Goal: Information Seeking & Learning: Learn about a topic

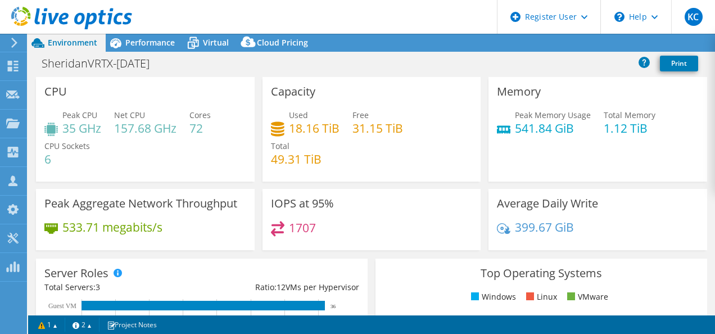
select select "USD"
click at [605, 67] on div "SheridanVRTX-April25 Print" at bounding box center [371, 63] width 687 height 21
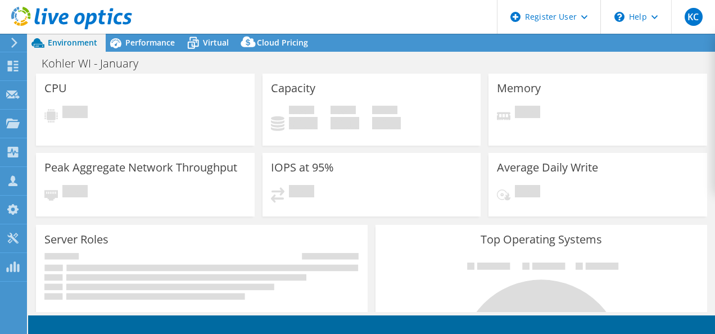
select select "USEast"
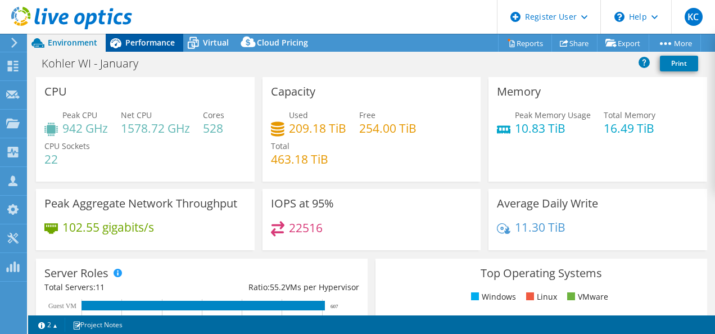
click at [144, 45] on span "Performance" at bounding box center [149, 42] width 49 height 11
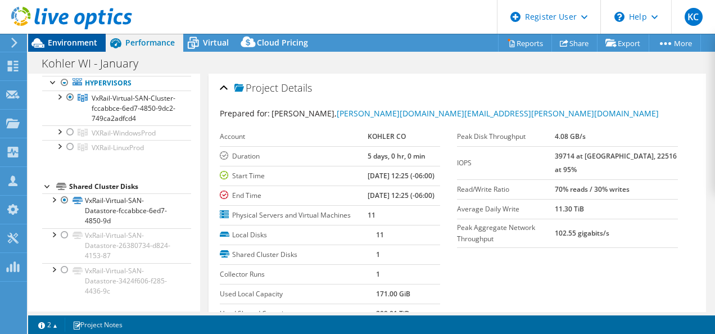
click at [56, 38] on span "Environment" at bounding box center [72, 42] width 49 height 11
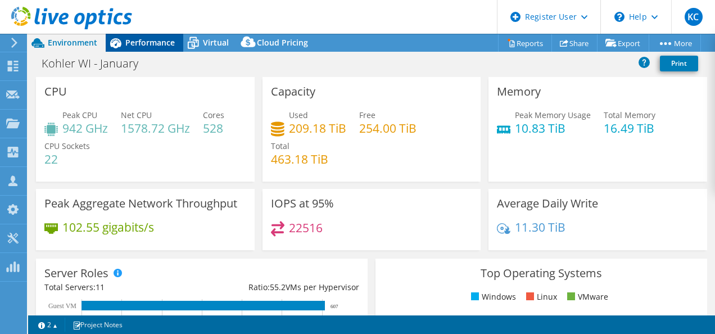
click at [128, 43] on span "Performance" at bounding box center [149, 42] width 49 height 11
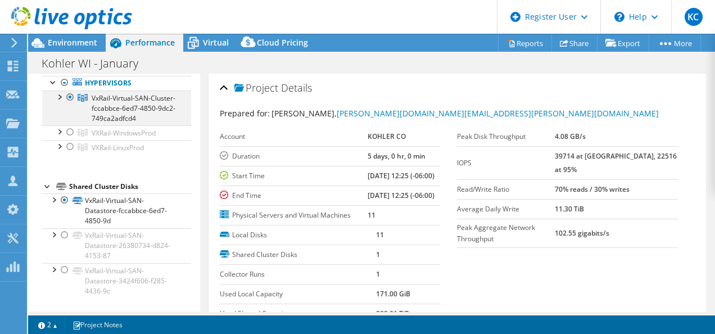
click at [60, 91] on div at bounding box center [58, 96] width 11 height 11
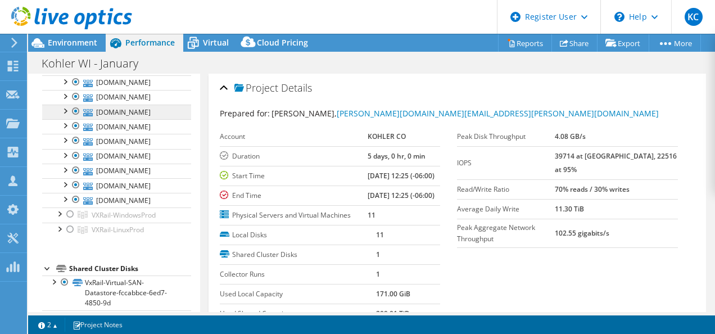
scroll to position [150, 0]
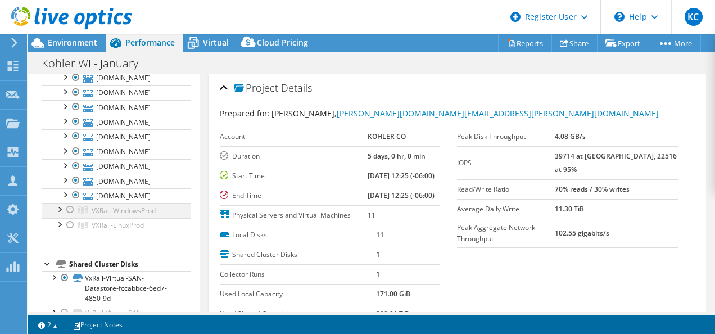
click at [60, 214] on div at bounding box center [58, 208] width 11 height 11
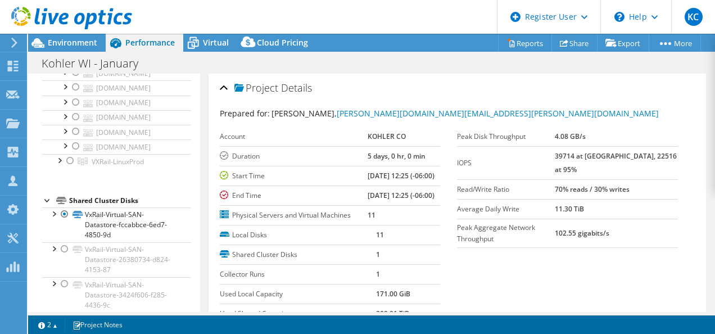
scroll to position [361, 0]
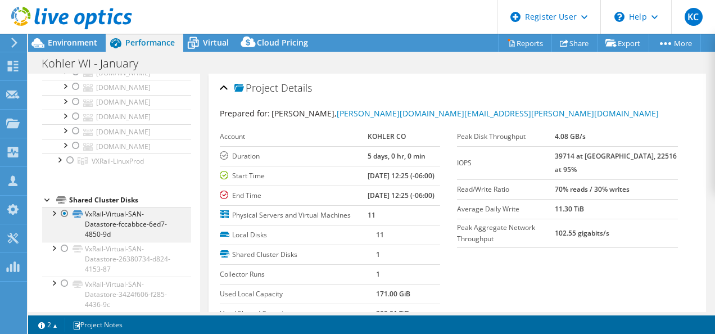
click at [55, 218] on div at bounding box center [53, 212] width 11 height 11
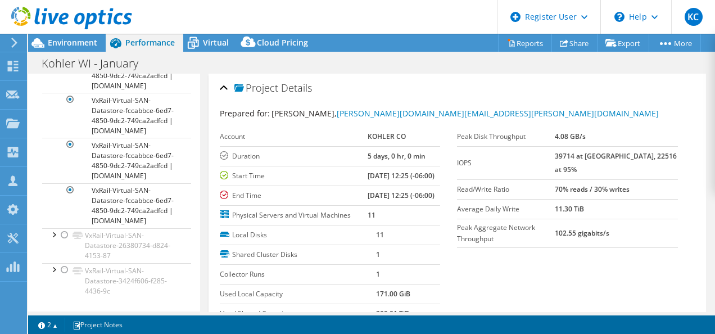
scroll to position [993, 0]
click at [69, 48] on div "Environment" at bounding box center [67, 43] width 78 height 18
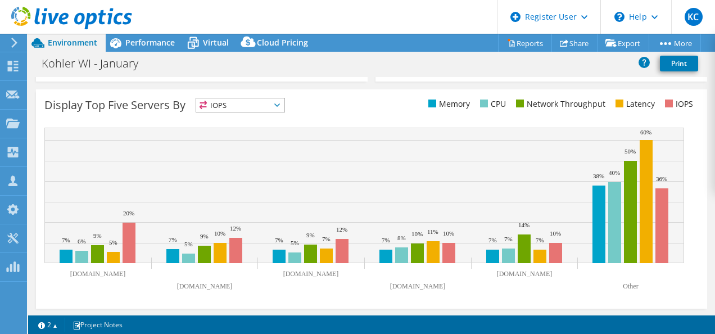
scroll to position [447, 0]
click at [136, 37] on div "Performance" at bounding box center [145, 43] width 78 height 18
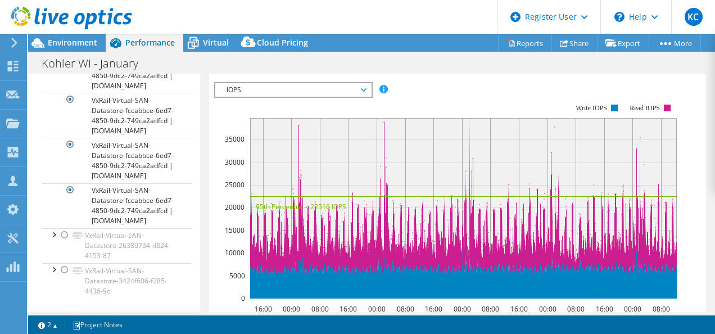
scroll to position [341, 0]
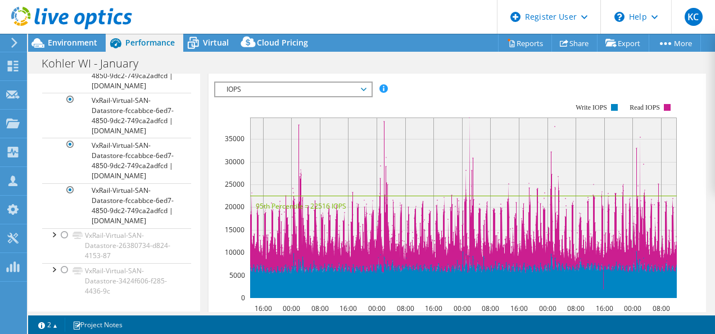
click at [358, 96] on span "IOPS" at bounding box center [293, 89] width 145 height 13
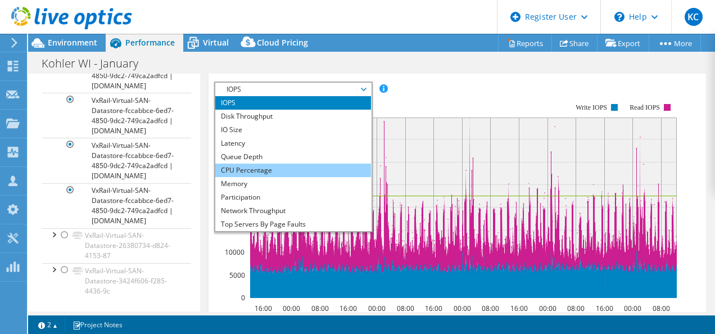
click at [267, 177] on li "CPU Percentage" at bounding box center [293, 170] width 156 height 13
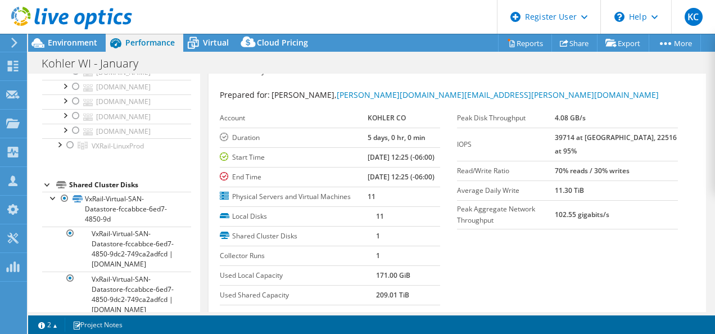
scroll to position [237, 0]
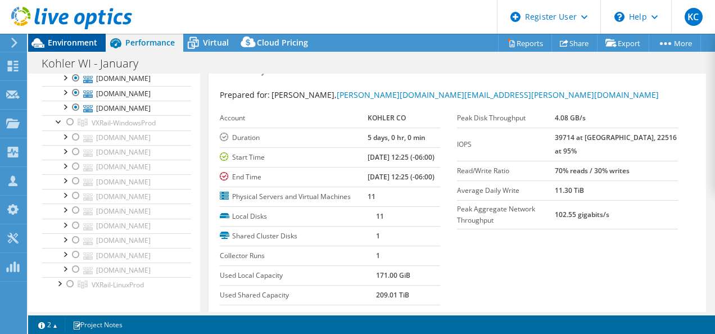
click at [74, 40] on span "Environment" at bounding box center [72, 42] width 49 height 11
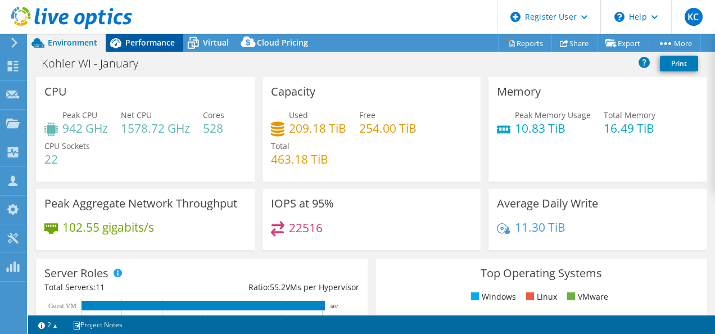
click at [129, 47] on span "Performance" at bounding box center [149, 42] width 49 height 11
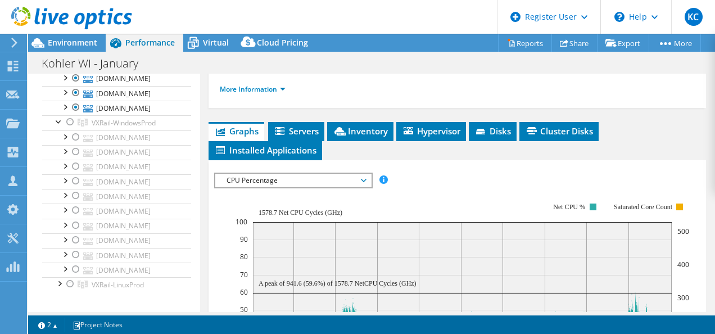
scroll to position [252, 0]
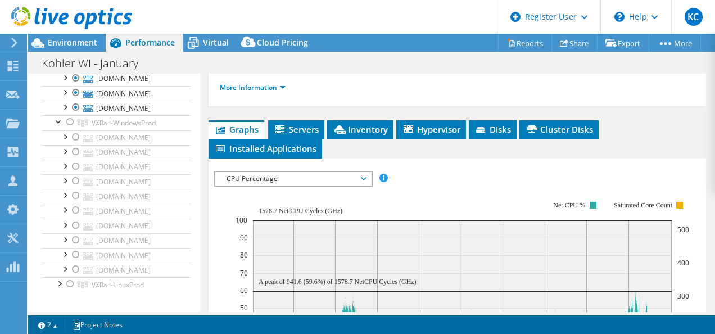
click at [292, 186] on span "CPU Percentage" at bounding box center [293, 178] width 145 height 13
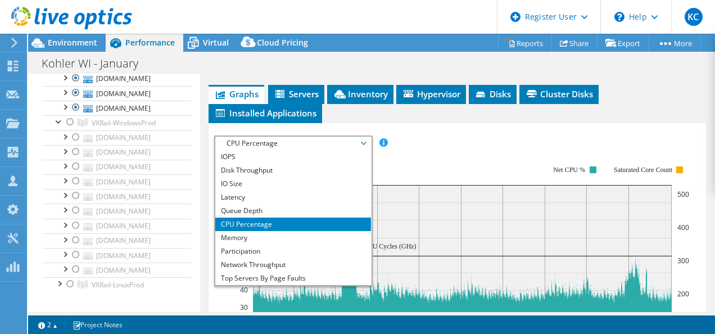
scroll to position [288, 0]
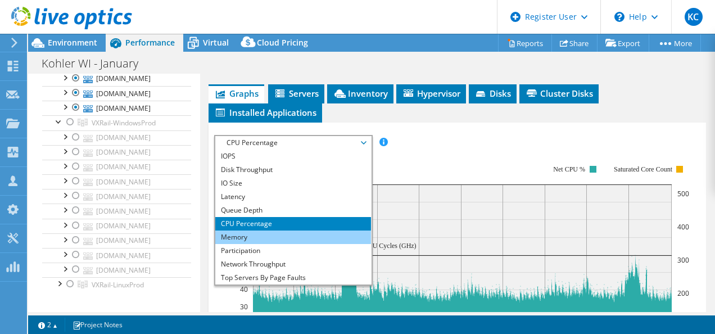
click at [259, 244] on li "Memory" at bounding box center [293, 237] width 156 height 13
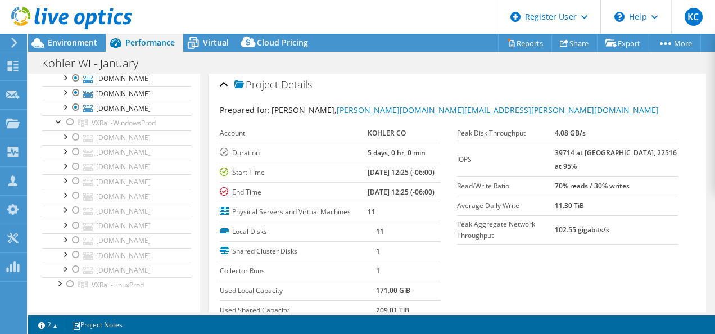
scroll to position [0, 0]
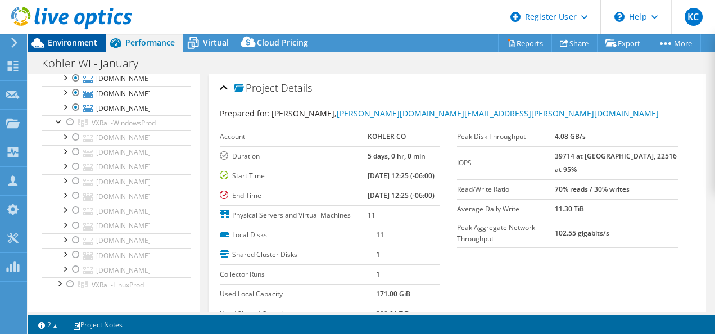
click at [56, 40] on span "Environment" at bounding box center [72, 42] width 49 height 11
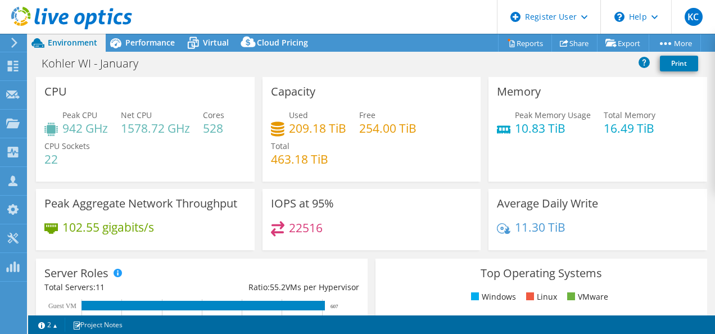
click at [571, 148] on div "Memory Peak Memory Usage 10.83 TiB Total Memory 16.49 TiB" at bounding box center [598, 129] width 219 height 105
click at [522, 145] on div "Peak Memory Usage 10.83 TiB Total Memory 16.49 TiB" at bounding box center [598, 127] width 202 height 37
drag, startPoint x: 597, startPoint y: 127, endPoint x: 651, endPoint y: 134, distance: 54.4
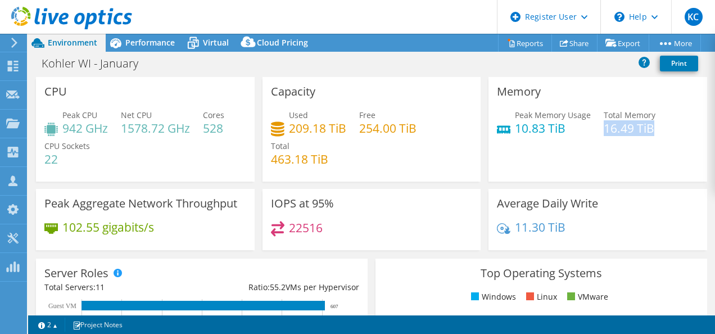
click at [651, 134] on div "Peak Memory Usage 10.83 TiB Total Memory 16.49 TiB" at bounding box center [598, 127] width 202 height 37
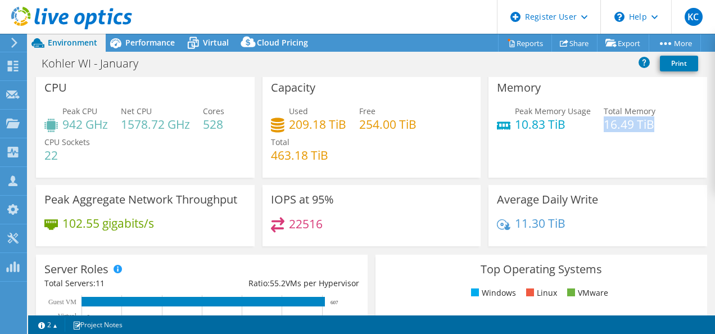
scroll to position [2, 0]
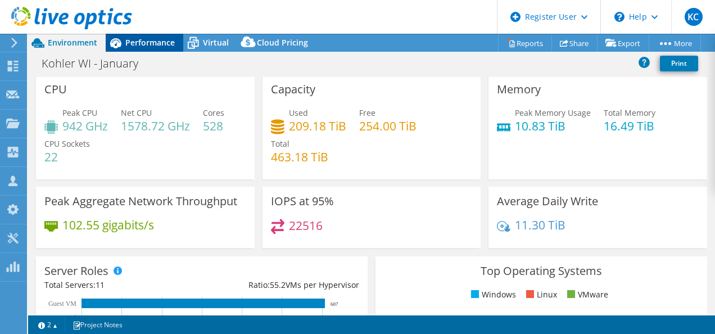
click at [157, 42] on span "Performance" at bounding box center [149, 42] width 49 height 11
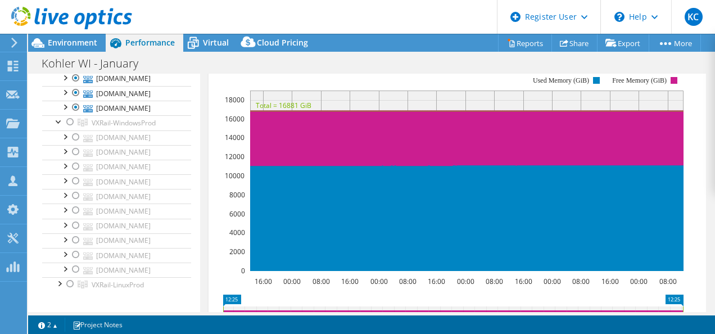
scroll to position [369, 0]
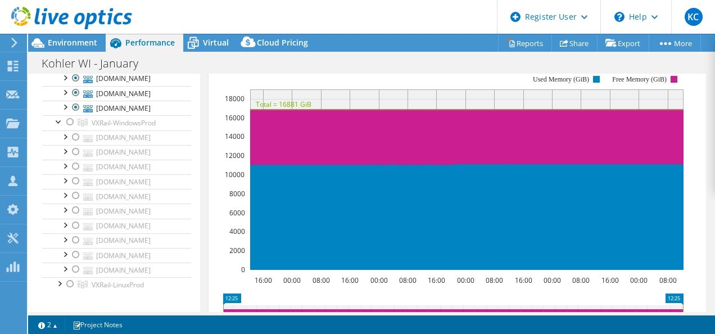
click at [260, 68] on span "Memory" at bounding box center [293, 61] width 145 height 13
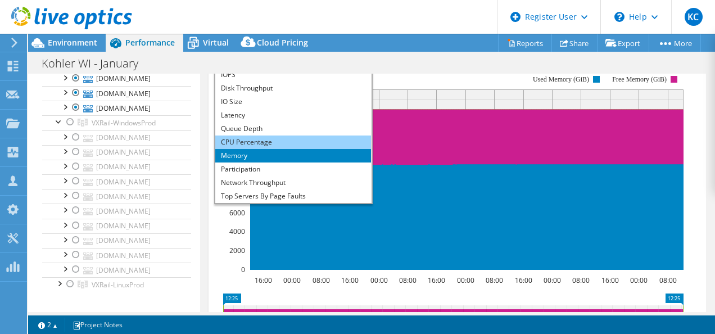
click at [275, 149] on li "CPU Percentage" at bounding box center [293, 142] width 156 height 13
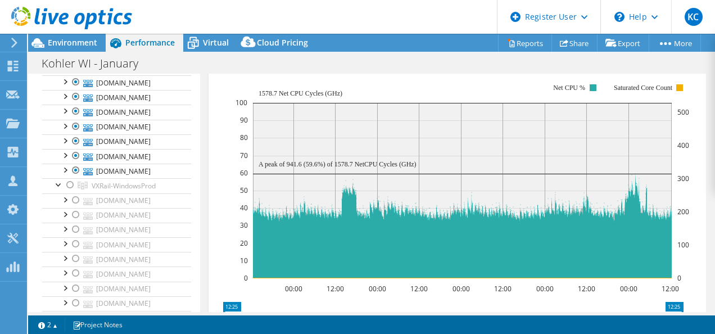
scroll to position [179, 0]
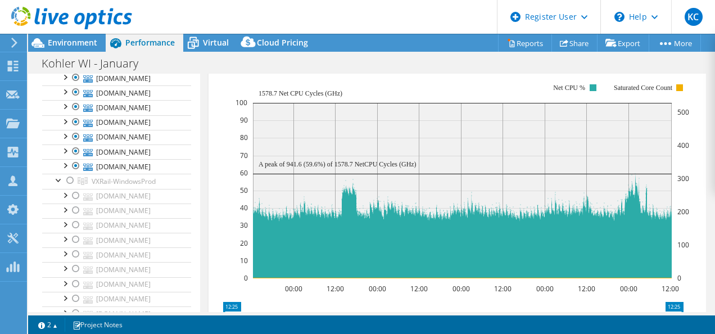
click at [260, 68] on span "CPU Percentage" at bounding box center [293, 61] width 145 height 13
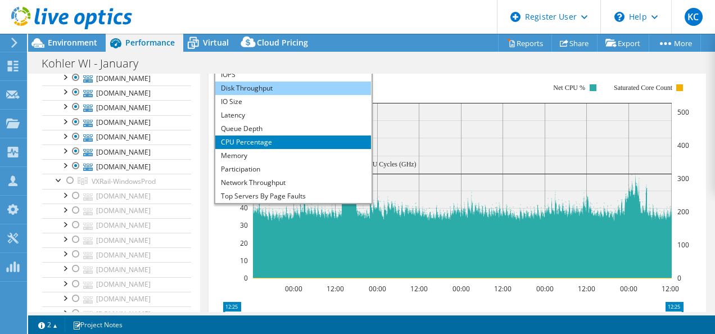
click at [259, 95] on li "Disk Throughput" at bounding box center [293, 88] width 156 height 13
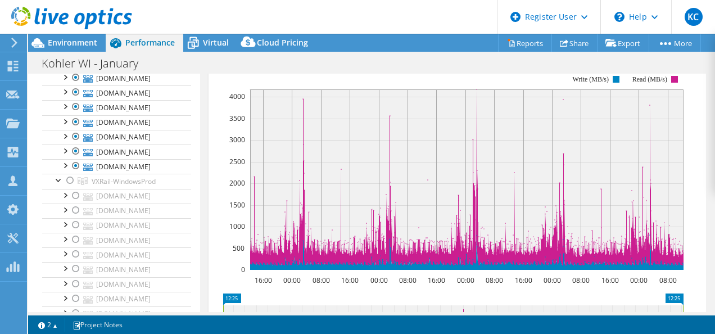
click at [206, 33] on header "KC Dell User Keerthana C Keerthana.C1@dell.com Dell My Profile Log Out \n Help …" at bounding box center [357, 17] width 715 height 34
click at [209, 43] on span "Virtual" at bounding box center [216, 42] width 26 height 11
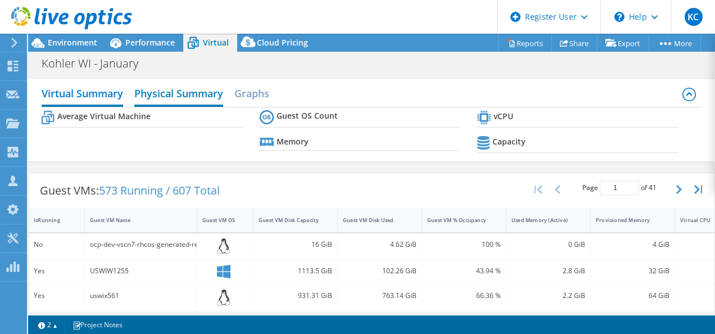
click at [198, 93] on h2 "Physical Summary" at bounding box center [178, 94] width 89 height 25
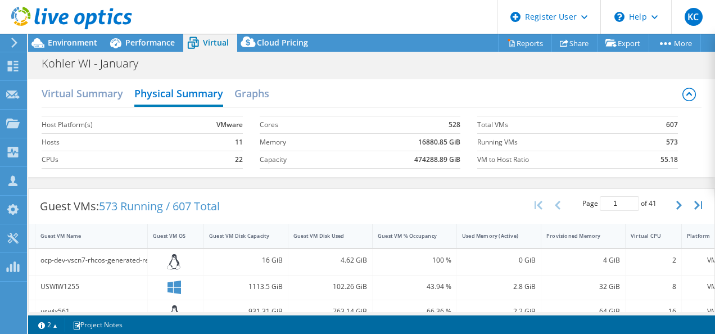
scroll to position [0, 81]
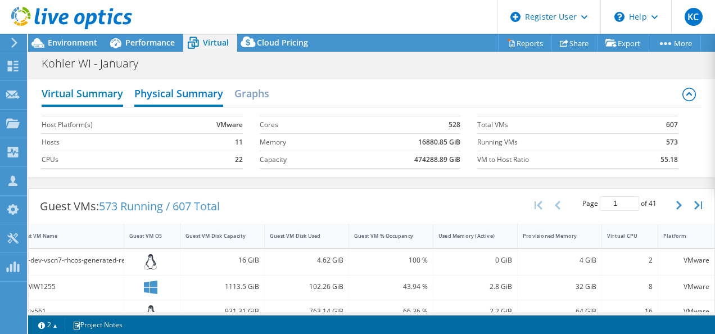
click at [75, 97] on h2 "Virtual Summary" at bounding box center [83, 94] width 82 height 25
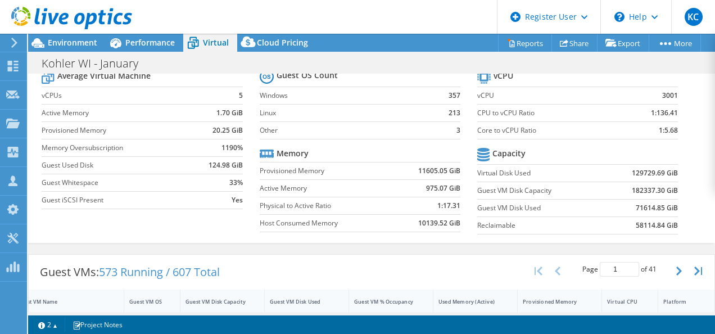
scroll to position [0, 0]
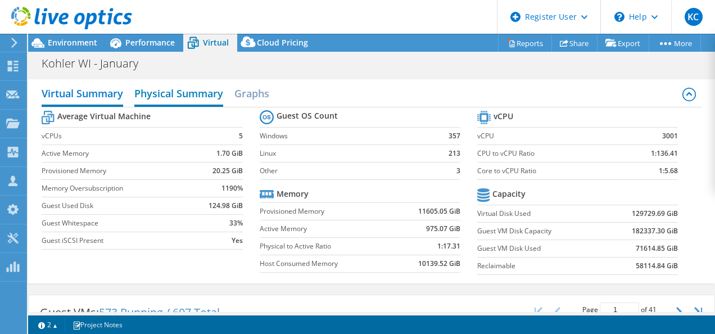
click at [146, 89] on h2 "Physical Summary" at bounding box center [178, 94] width 89 height 25
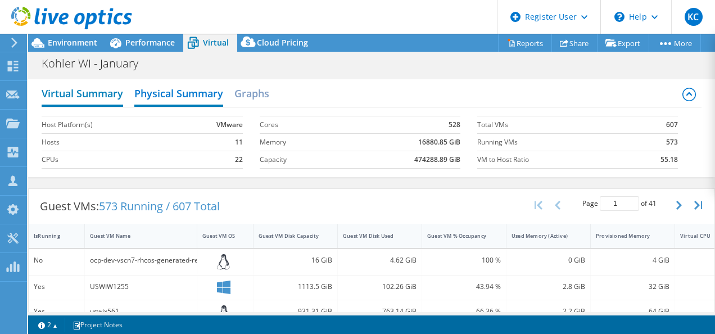
click at [79, 98] on h2 "Virtual Summary" at bounding box center [83, 94] width 82 height 25
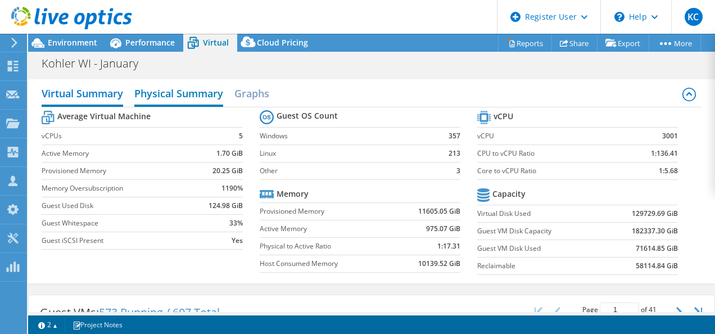
click at [156, 98] on h2 "Physical Summary" at bounding box center [178, 94] width 89 height 25
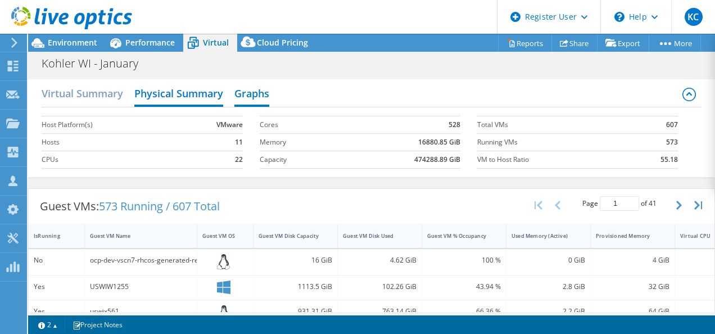
click at [243, 93] on h2 "Graphs" at bounding box center [252, 94] width 35 height 25
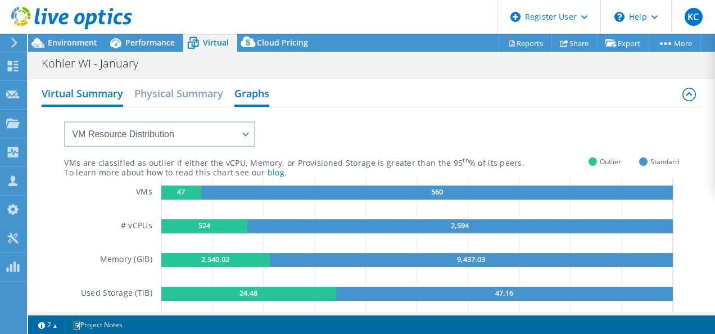
click at [62, 94] on h2 "Virtual Summary" at bounding box center [83, 94] width 82 height 25
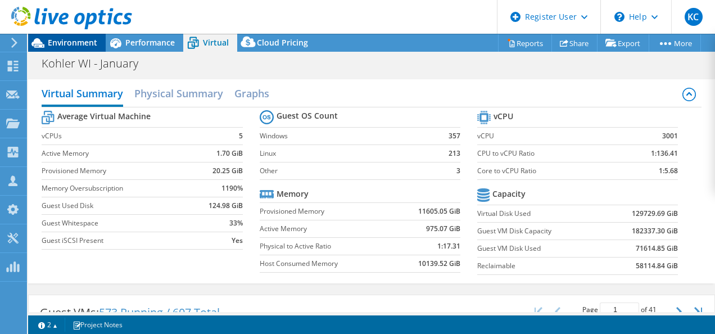
click at [80, 45] on span "Environment" at bounding box center [72, 42] width 49 height 11
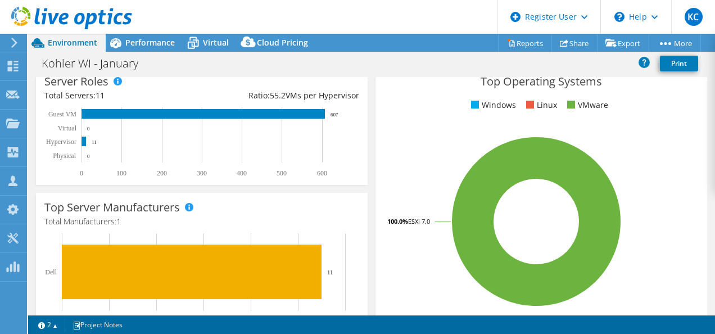
scroll to position [190, 0]
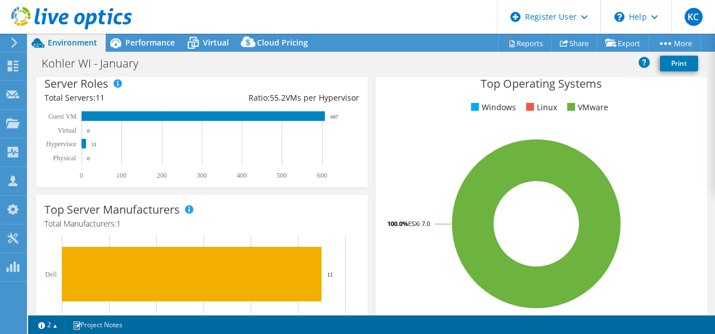
click at [595, 199] on icon at bounding box center [537, 224] width 170 height 170
click at [642, 166] on rect at bounding box center [536, 223] width 305 height 197
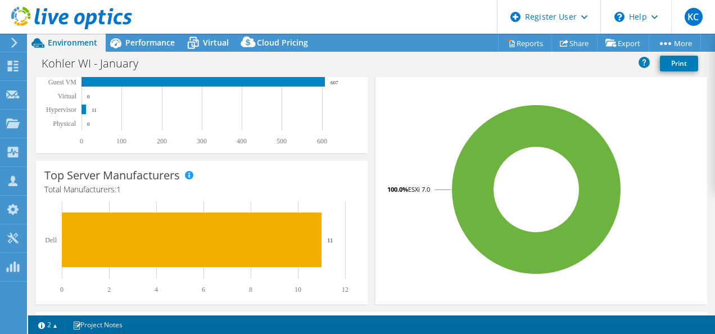
scroll to position [225, 0]
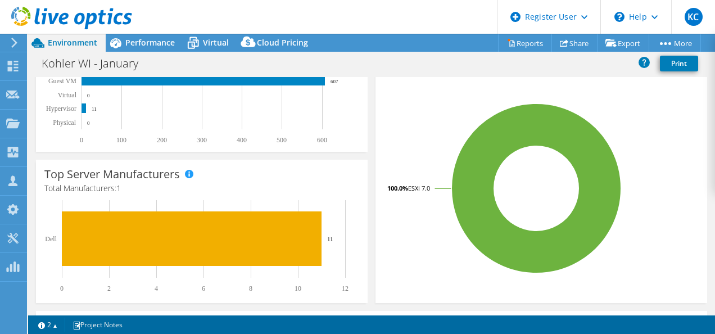
click at [596, 186] on icon at bounding box center [537, 188] width 170 height 170
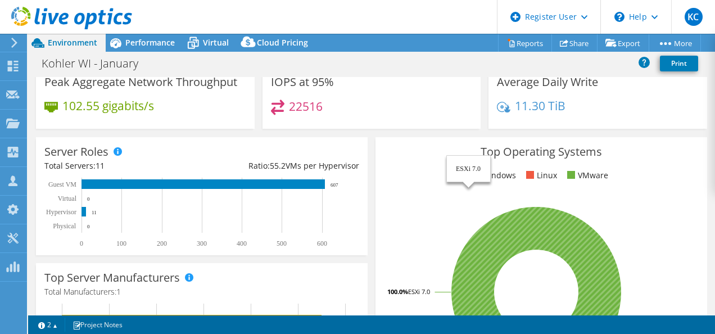
scroll to position [0, 0]
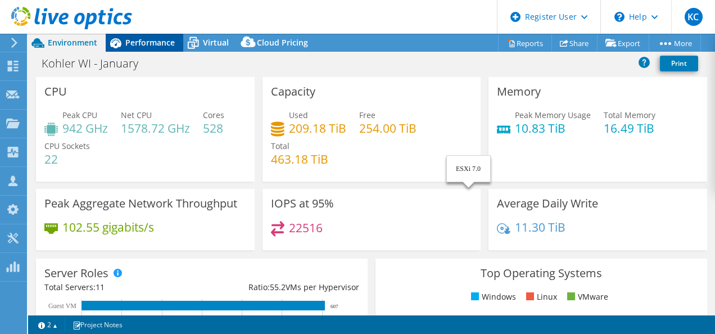
click at [142, 46] on span "Performance" at bounding box center [149, 42] width 49 height 11
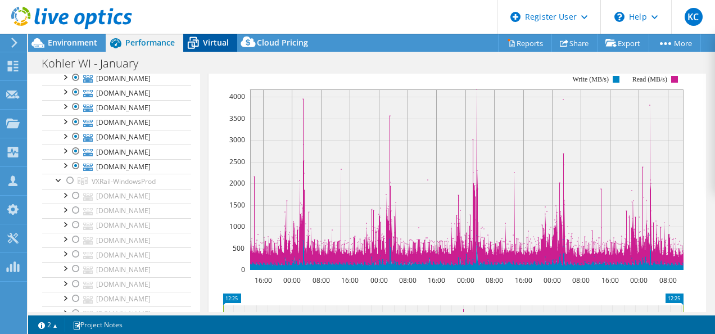
click at [204, 43] on span "Virtual" at bounding box center [216, 42] width 26 height 11
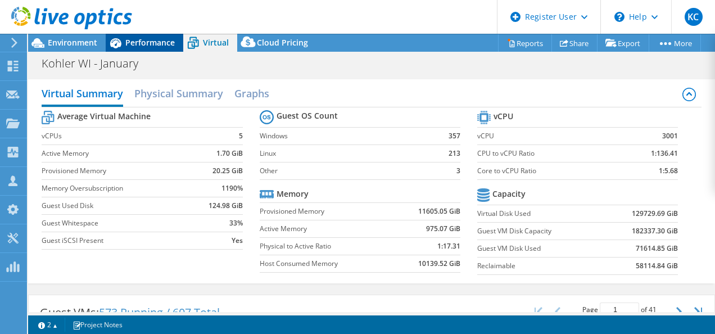
click at [133, 42] on span "Performance" at bounding box center [149, 42] width 49 height 11
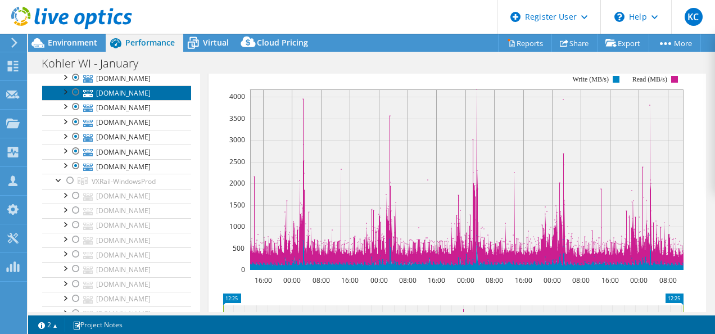
click at [119, 100] on link "[DOMAIN_NAME]" at bounding box center [116, 92] width 149 height 15
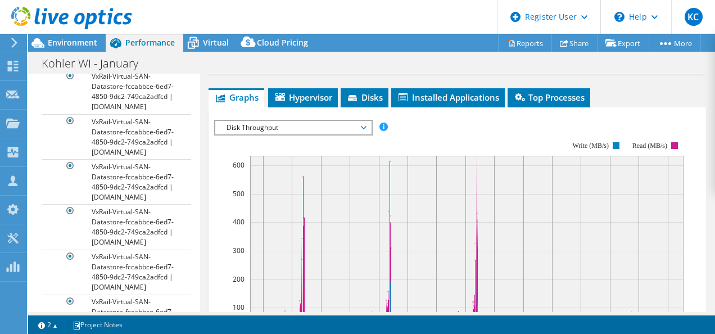
scroll to position [427, 0]
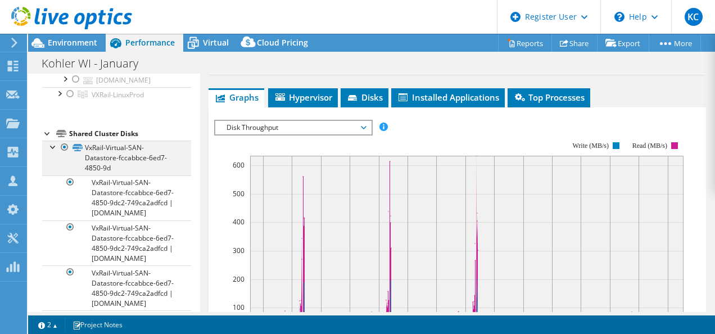
click at [52, 152] on div at bounding box center [53, 146] width 11 height 11
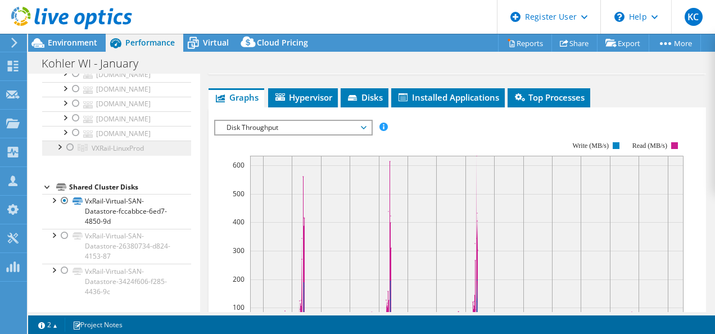
scroll to position [389, 0]
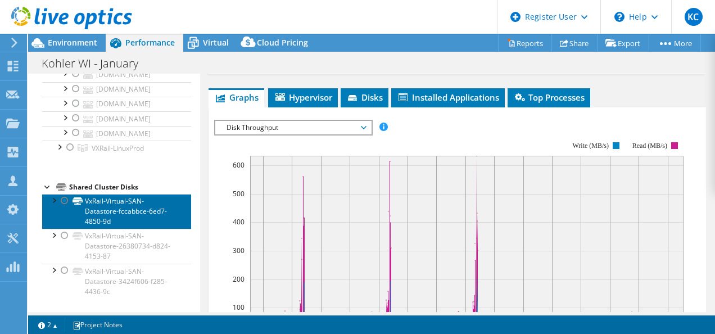
click at [110, 216] on link "VxRail-Virtual-SAN-Datastore-fccabbce-6ed7-4850-9d" at bounding box center [116, 211] width 149 height 35
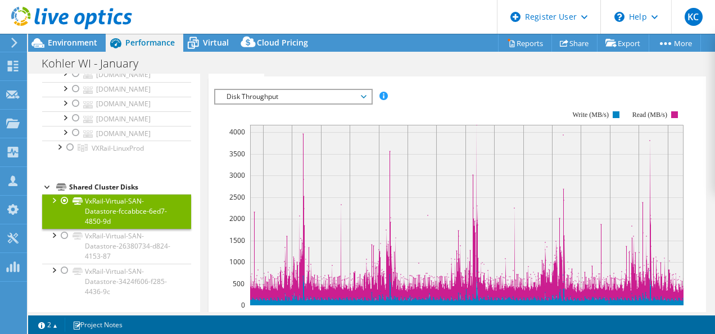
scroll to position [0, 0]
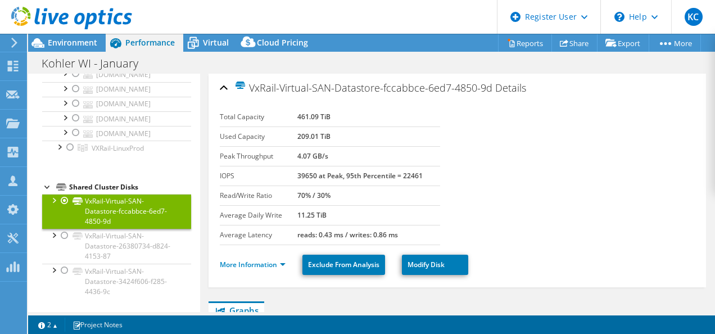
click at [56, 196] on div at bounding box center [53, 199] width 11 height 11
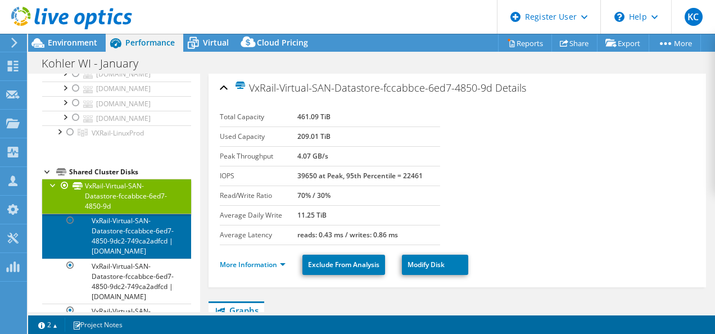
click at [127, 259] on link "VxRail-Virtual-SAN-Datastore-fccabbce-6ed7-4850-9dc2-749ca2adfcd | [DOMAIN_NAME]" at bounding box center [116, 236] width 149 height 45
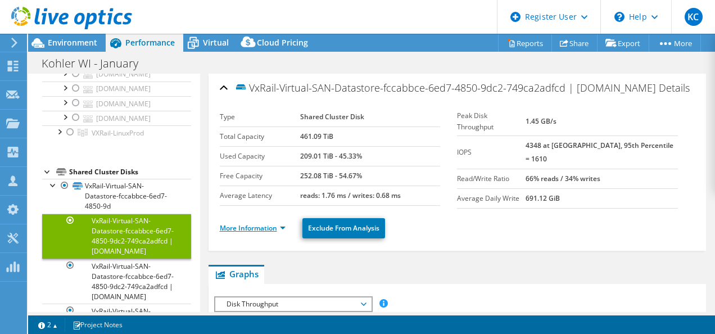
click at [264, 233] on link "More Information" at bounding box center [253, 228] width 66 height 10
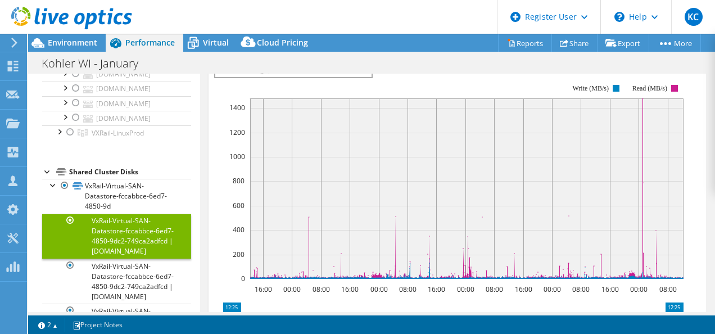
scroll to position [490, 0]
click at [57, 42] on span "Environment" at bounding box center [72, 42] width 49 height 11
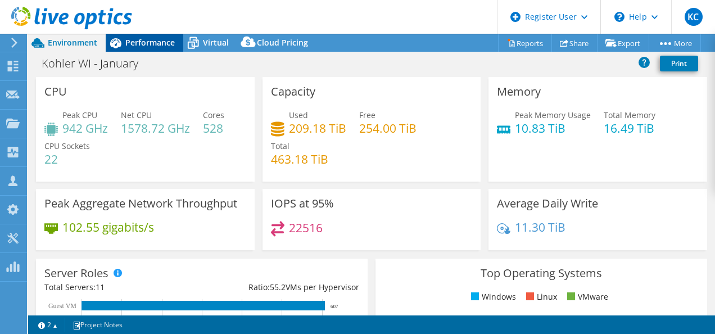
click at [147, 48] on div "Performance" at bounding box center [145, 43] width 78 height 18
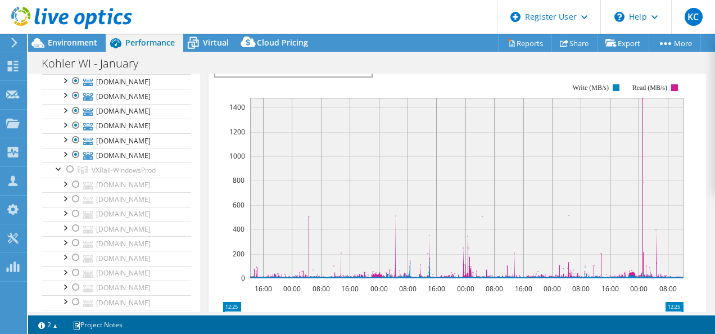
scroll to position [154, 0]
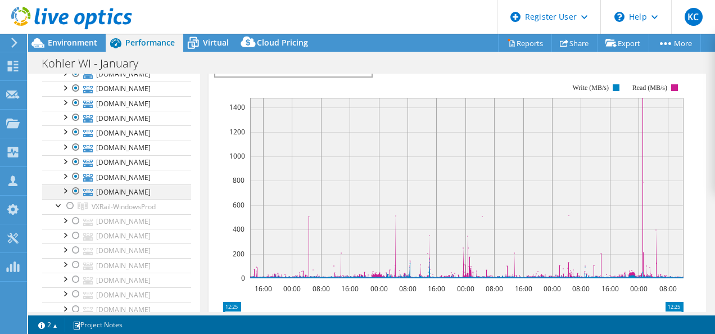
click at [66, 196] on div at bounding box center [64, 189] width 11 height 11
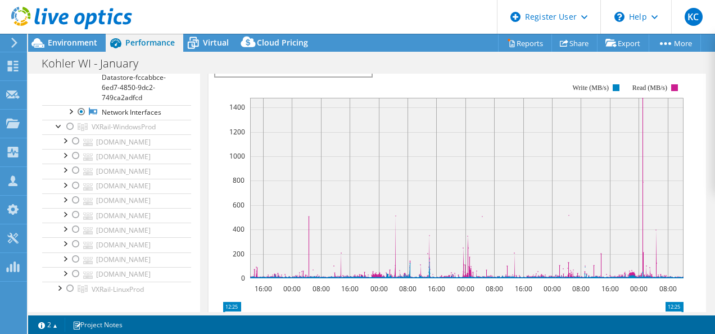
scroll to position [319, 0]
click at [65, 144] on div at bounding box center [64, 138] width 11 height 11
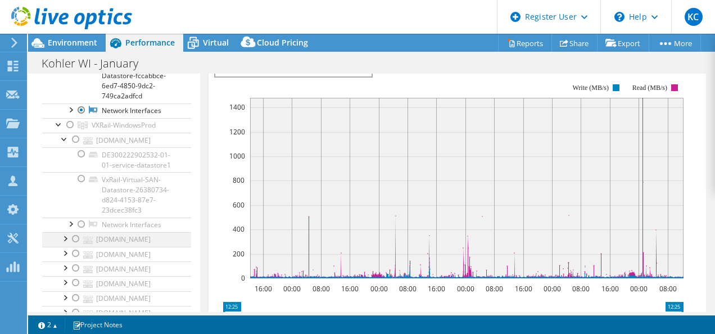
click at [60, 244] on div at bounding box center [64, 237] width 11 height 11
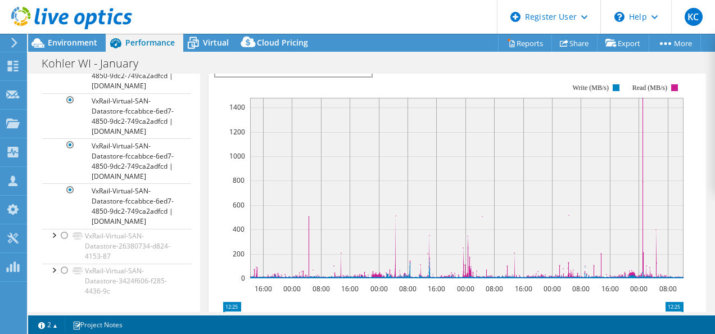
scroll to position [1277, 0]
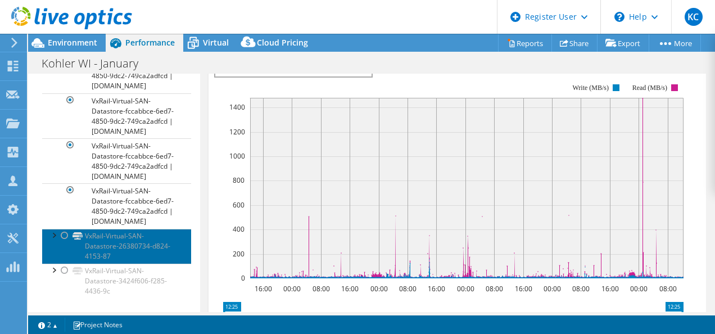
click at [51, 241] on link "VxRail-Virtual-SAN-Datastore-26380734-d824-4153-87" at bounding box center [116, 246] width 149 height 35
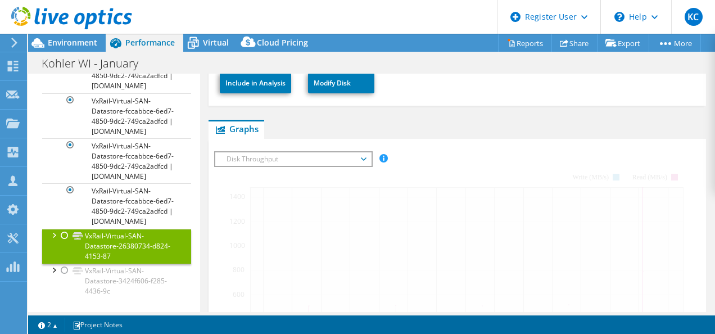
scroll to position [243, 0]
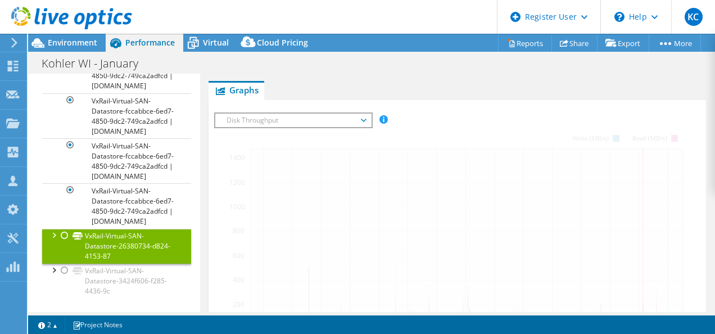
click at [49, 235] on div at bounding box center [53, 234] width 11 height 11
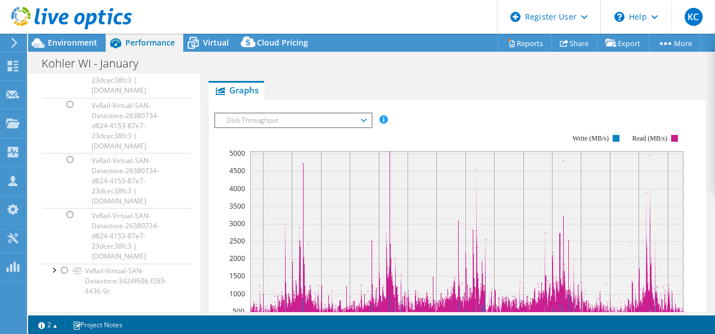
scroll to position [1683, 0]
click at [61, 40] on span "Environment" at bounding box center [72, 42] width 49 height 11
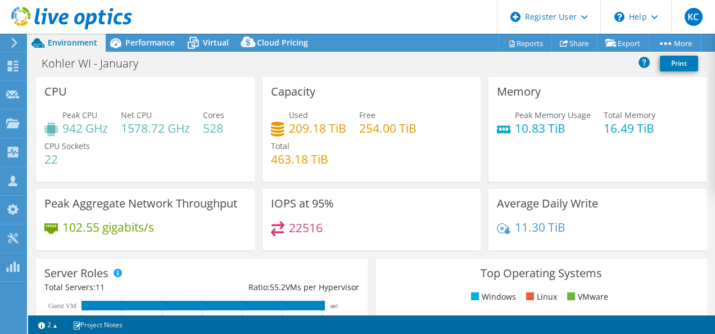
scroll to position [1703, 0]
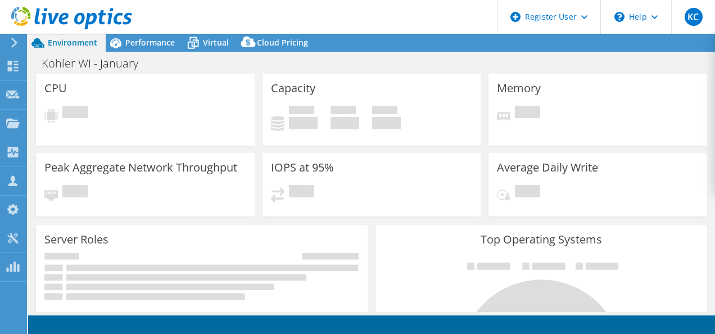
select select "USEast"
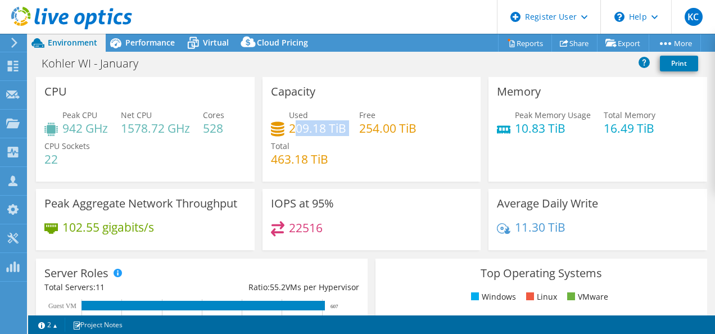
drag, startPoint x: 289, startPoint y: 127, endPoint x: 343, endPoint y: 136, distance: 54.7
click at [343, 136] on div "Used 209.18 TiB Free 254.00 TiB Total 463.18 TiB" at bounding box center [372, 142] width 202 height 67
drag, startPoint x: 343, startPoint y: 136, endPoint x: 339, endPoint y: 155, distance: 19.6
click at [339, 155] on div "Used 209.18 TiB Free 254.00 TiB Total 463.18 TiB" at bounding box center [372, 142] width 202 height 67
drag, startPoint x: 288, startPoint y: 128, endPoint x: 346, endPoint y: 129, distance: 58.5
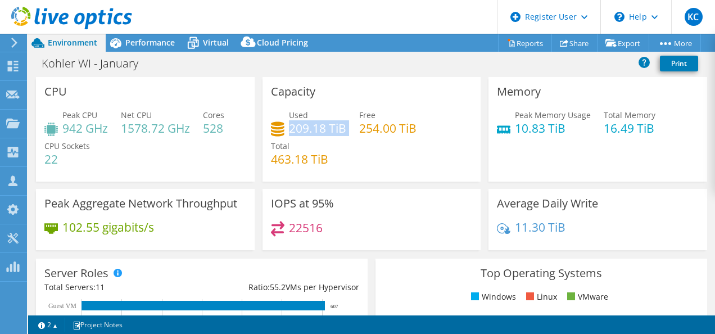
click at [346, 129] on div "Used 209.18 TiB Free 254.00 TiB Total 463.18 TiB" at bounding box center [372, 142] width 202 height 67
